Goal: Task Accomplishment & Management: Complete application form

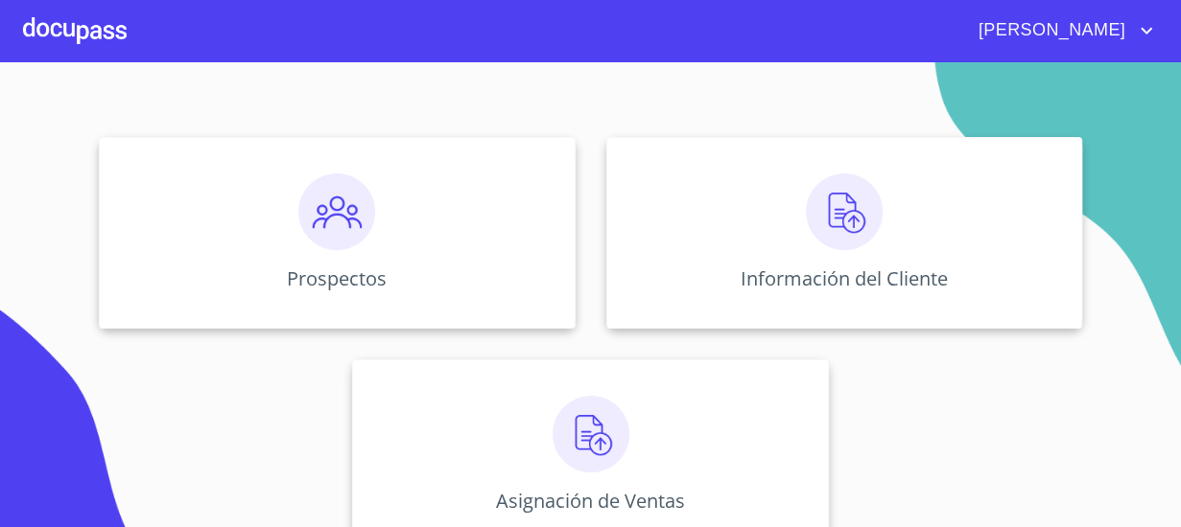
scroll to position [205, 0]
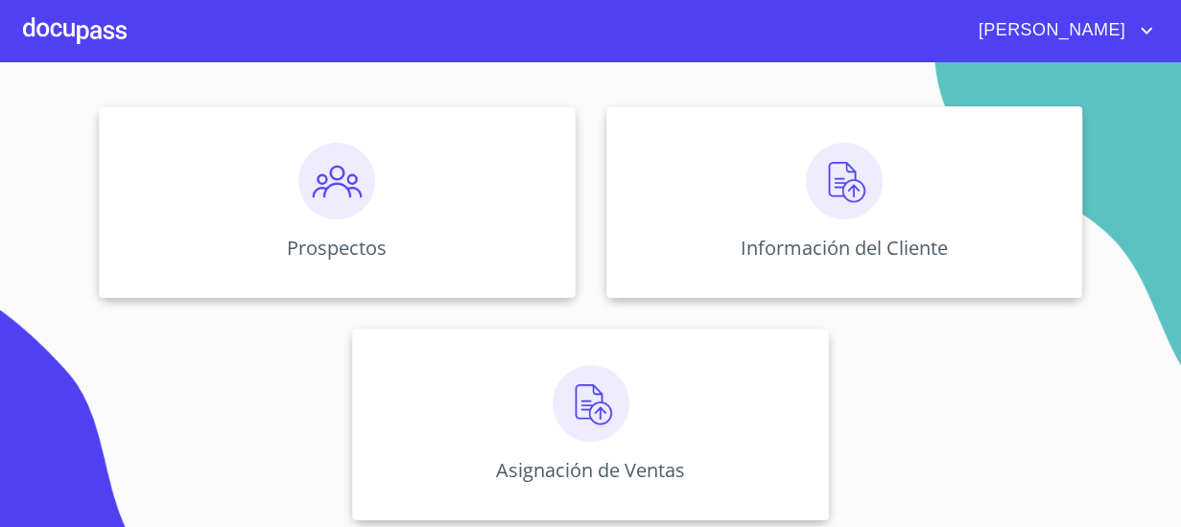
click at [959, 187] on div "Información del Cliente" at bounding box center [844, 202] width 476 height 192
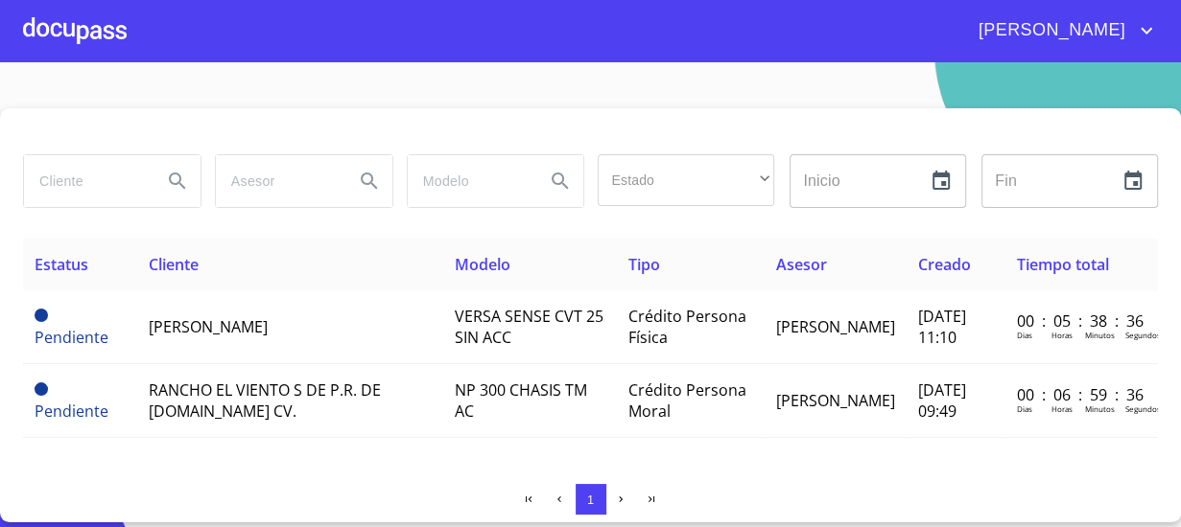
click at [919, 414] on td "[DATE] 09:49" at bounding box center [955, 401] width 99 height 74
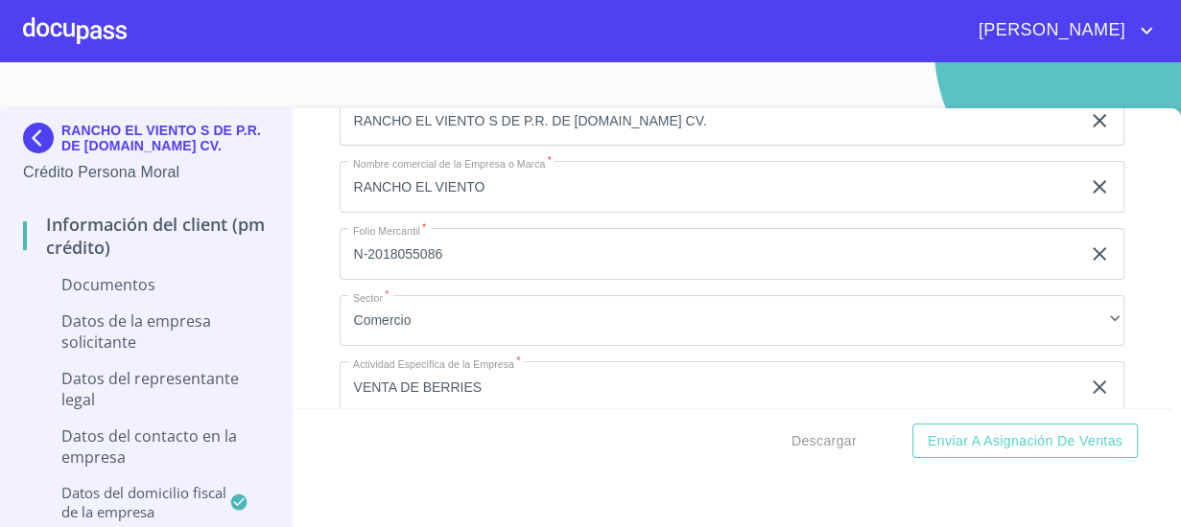
scroll to position [5167, 0]
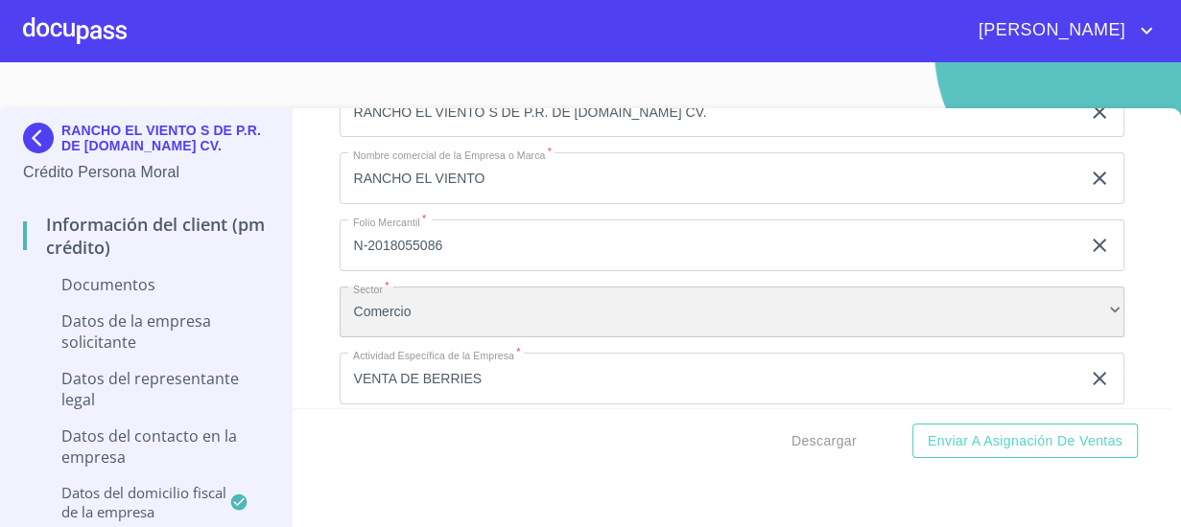
click at [952, 311] on div "Comercio" at bounding box center [730, 313] width 783 height 52
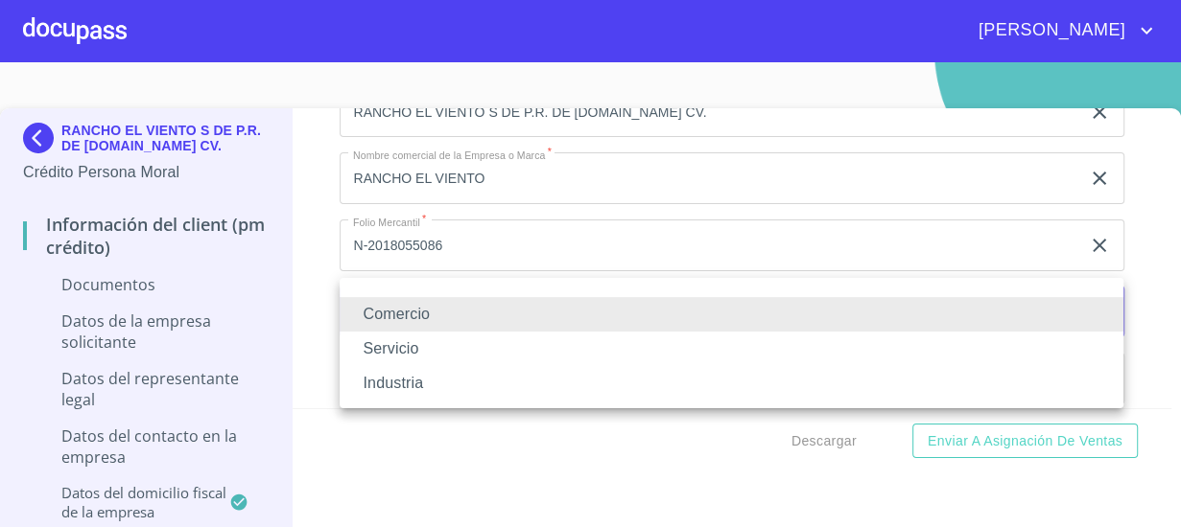
click at [937, 344] on li "Servicio" at bounding box center [730, 349] width 783 height 35
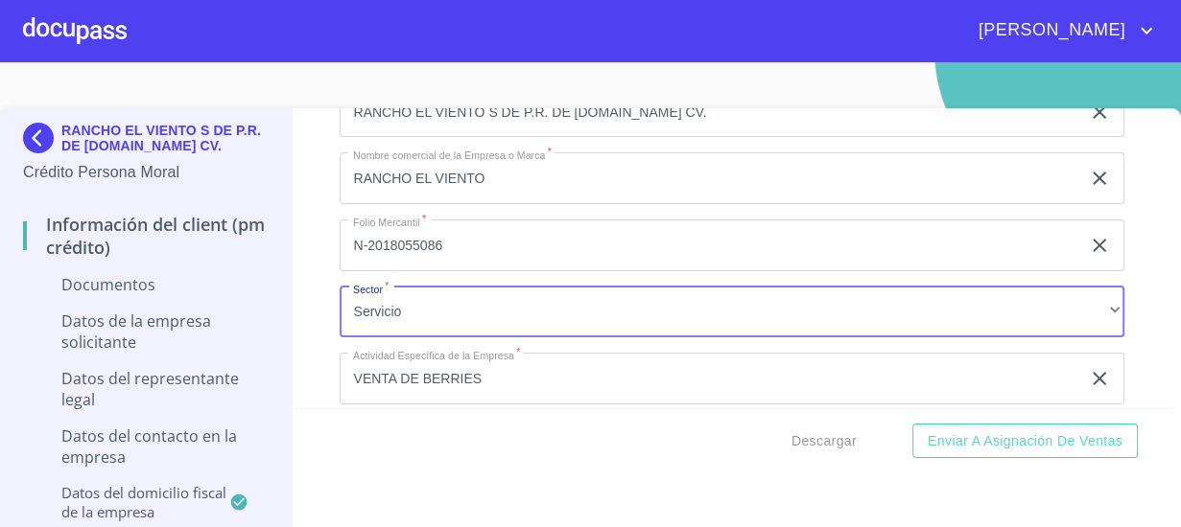
click at [915, 333] on li "Industria" at bounding box center [633, 337] width 588 height 19
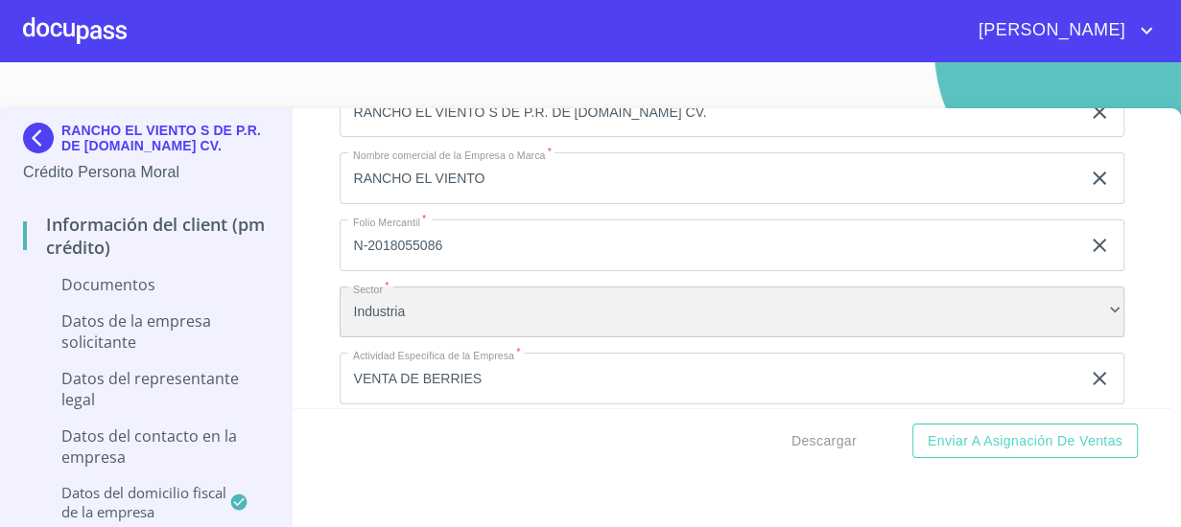
click at [913, 307] on div "Industria" at bounding box center [730, 313] width 783 height 52
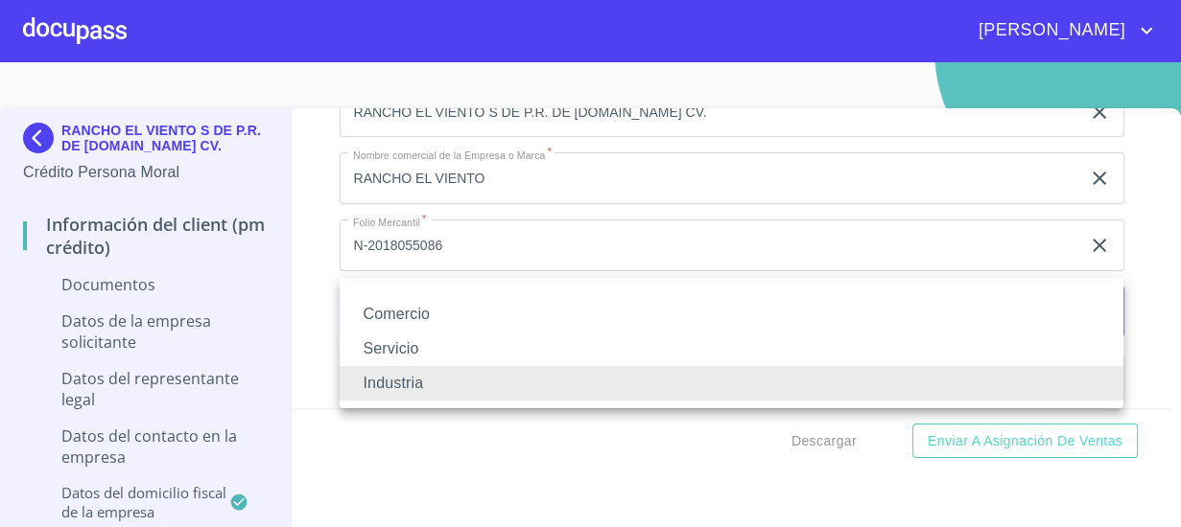
click at [595, 320] on li "Comercio" at bounding box center [730, 314] width 783 height 35
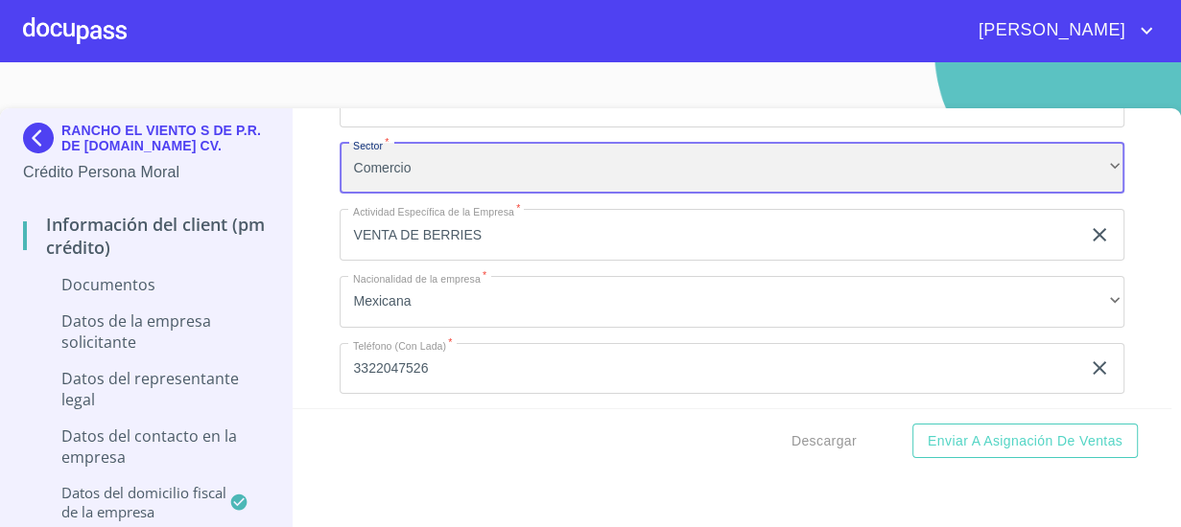
scroll to position [5316, 0]
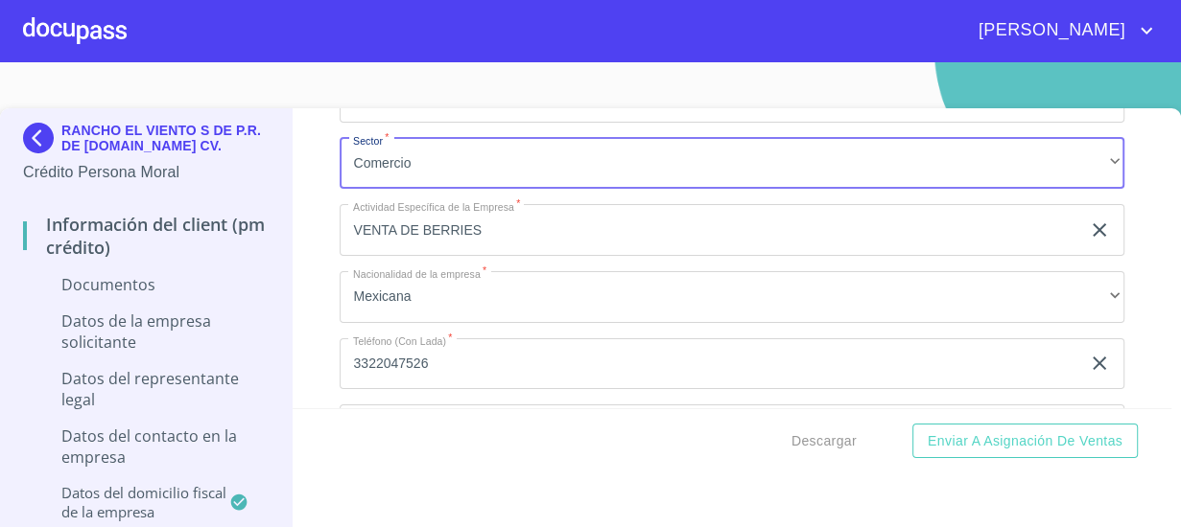
click at [795, 222] on input "VENTA DE BERRIES" at bounding box center [708, 230] width 739 height 52
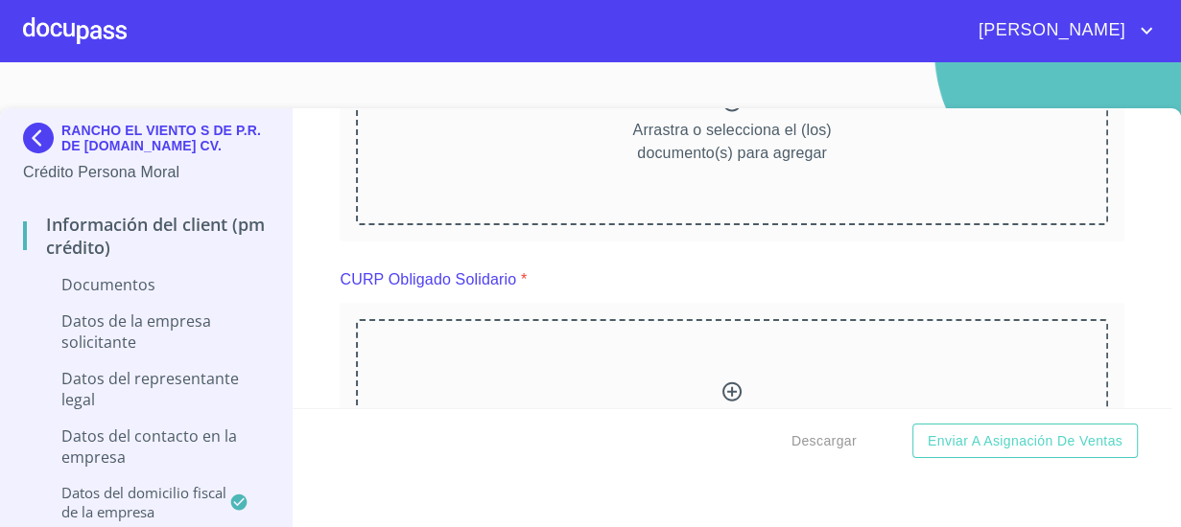
scroll to position [5230, 0]
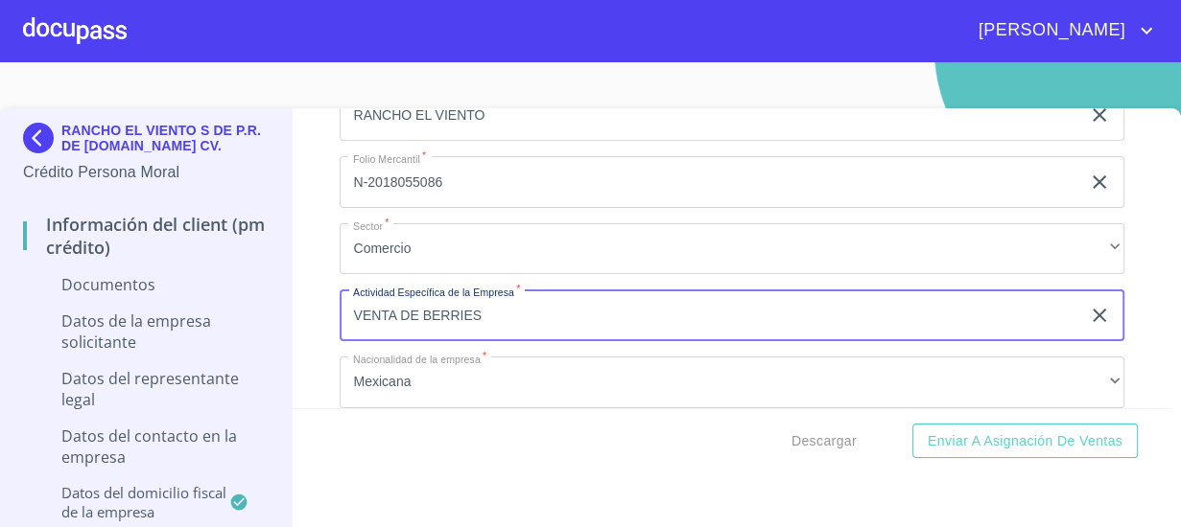
click at [343, 156] on input "N-2018055086" at bounding box center [708, 182] width 739 height 52
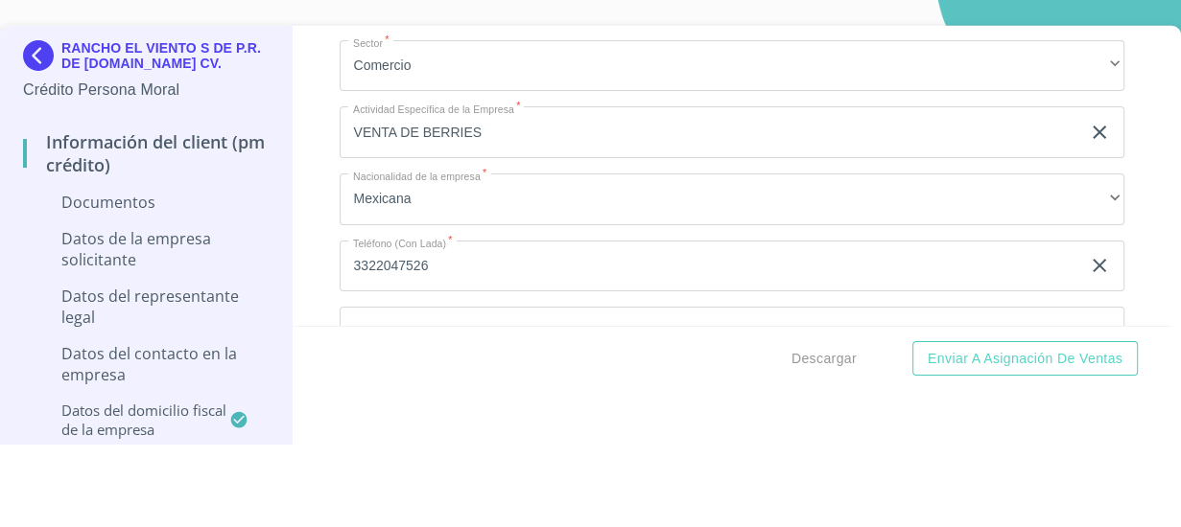
scroll to position [5337, 0]
click at [308, 161] on div "Información del Client (PM crédito) Documentos Documento de identificación repr…" at bounding box center [731, 258] width 878 height 300
click at [316, 96] on section "RANCHO EL VIENTO S DE P.R. DE [DOMAIN_NAME] CV. Crédito Persona Moral Informaci…" at bounding box center [590, 294] width 1181 height 465
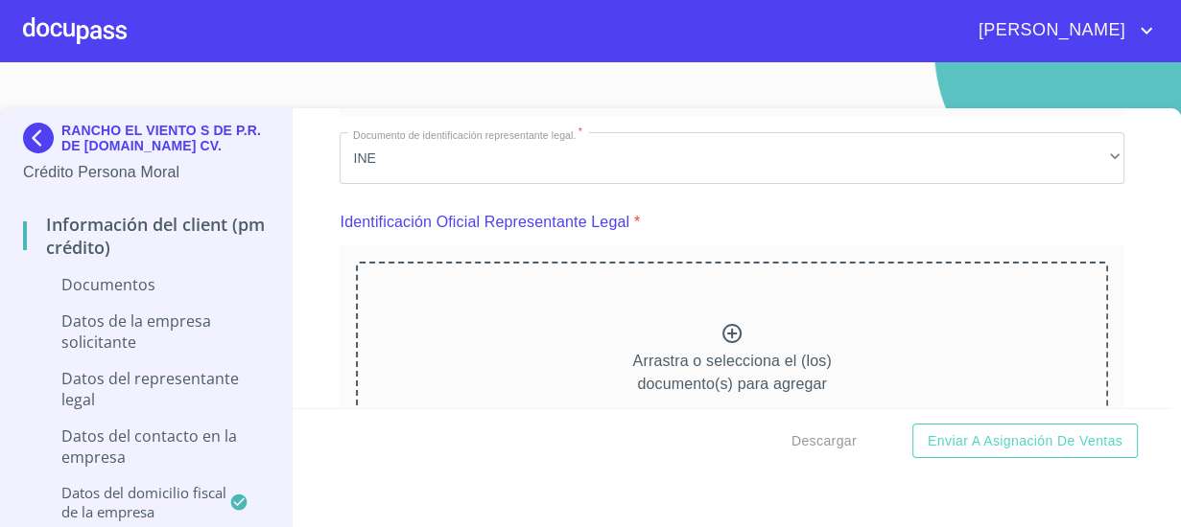
scroll to position [156, 0]
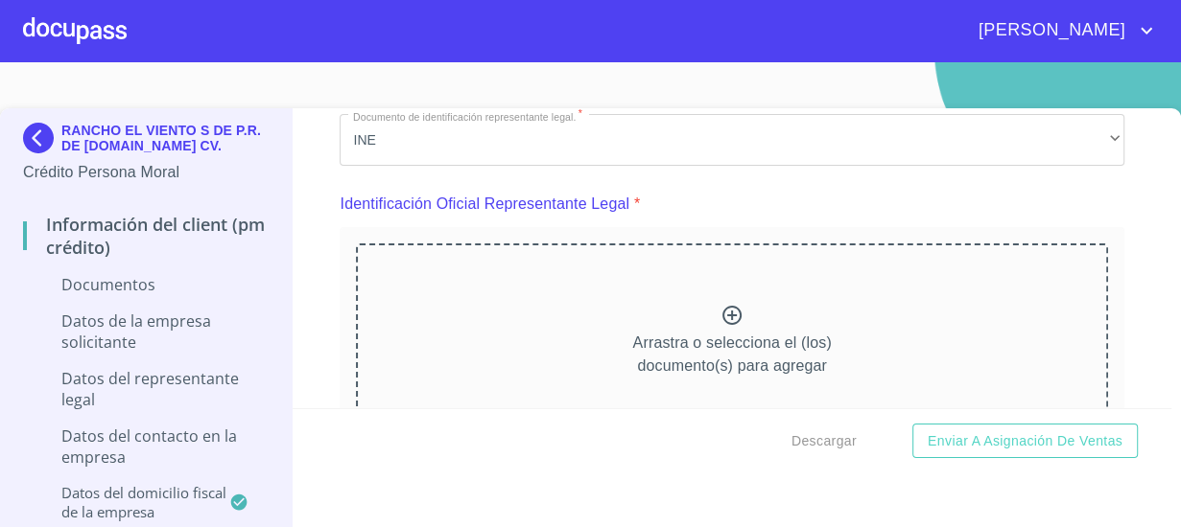
click at [837, 282] on div "Arrastra o selecciona el (los) documento(s) para agregar" at bounding box center [731, 342] width 751 height 196
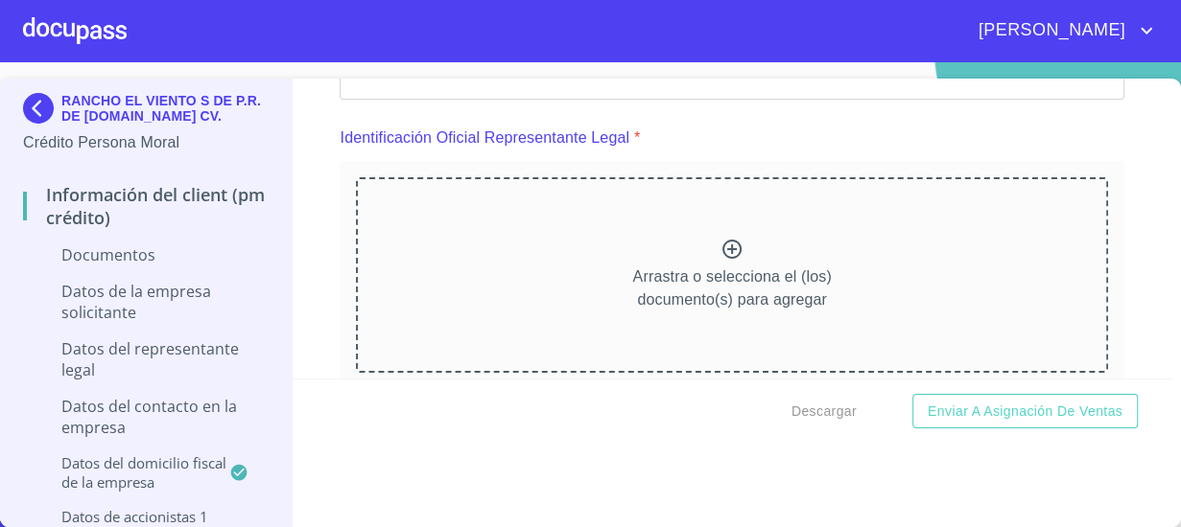
scroll to position [100, 0]
